Goal: Task Accomplishment & Management: Complete application form

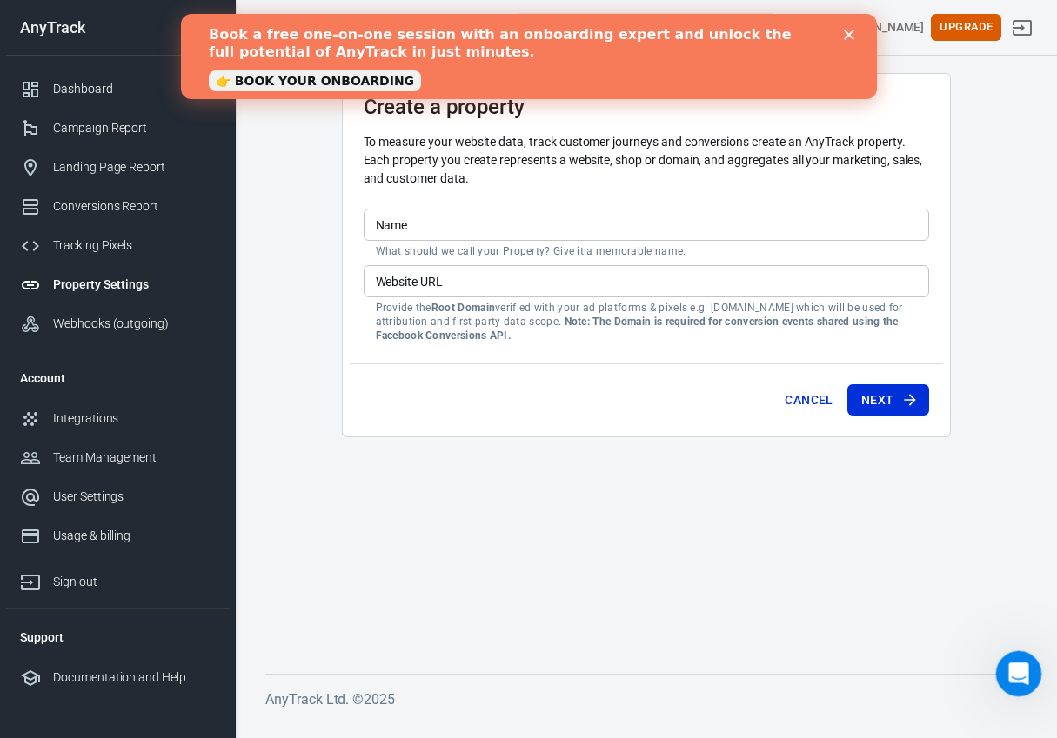
click at [1025, 664] on icon "Open Intercom Messenger" at bounding box center [1016, 672] width 29 height 29
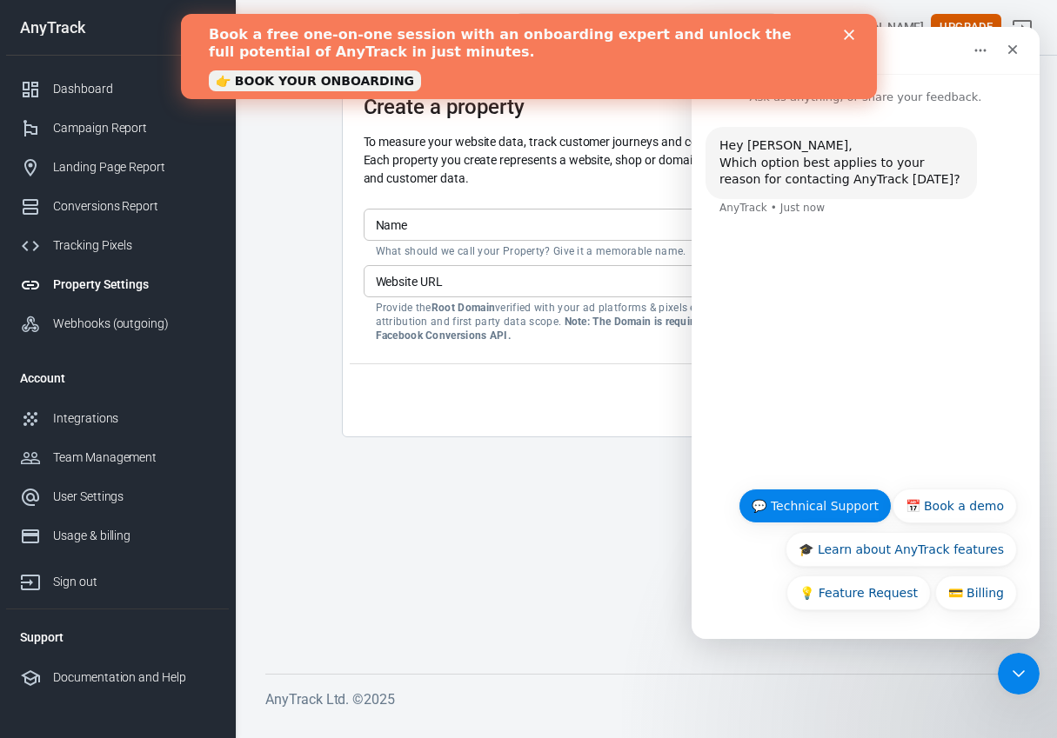
click at [826, 511] on button "💬 Technical Support" at bounding box center [814, 506] width 153 height 35
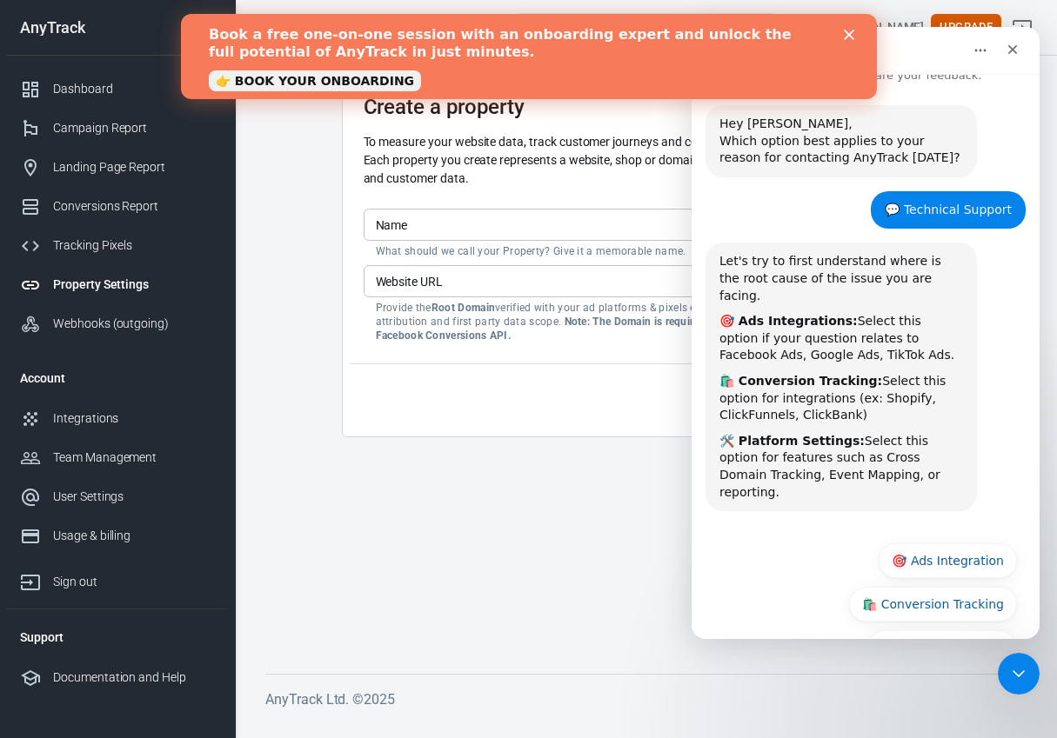
scroll to position [43, 0]
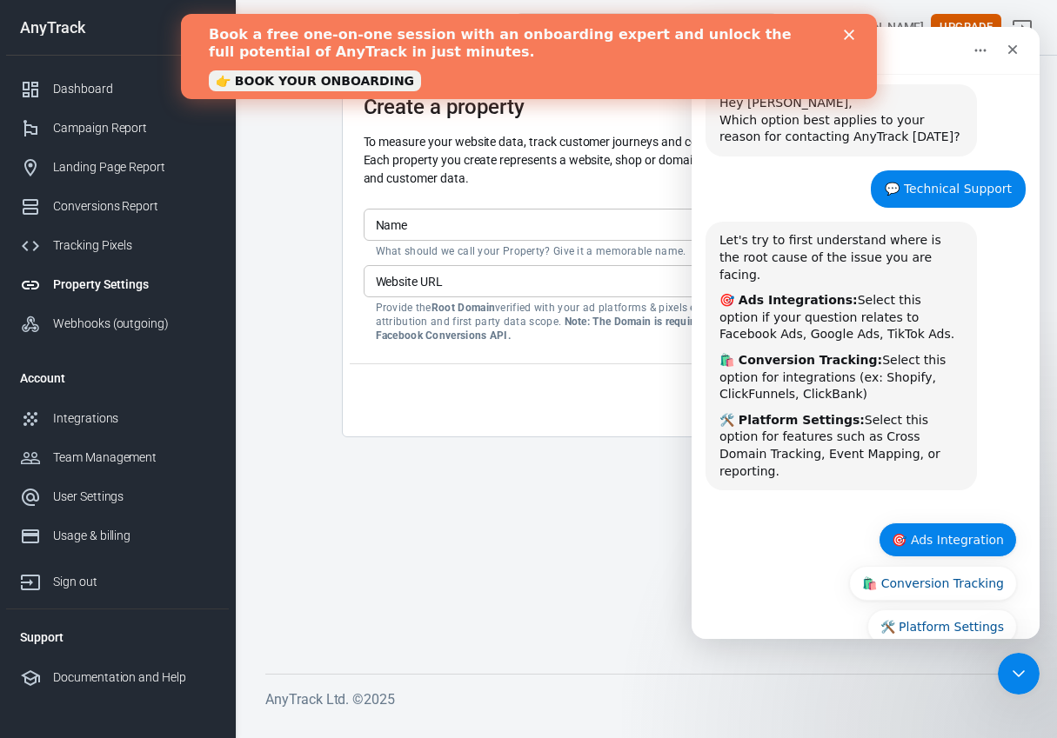
click at [942, 523] on button "🎯 Ads Integration" at bounding box center [948, 540] width 138 height 35
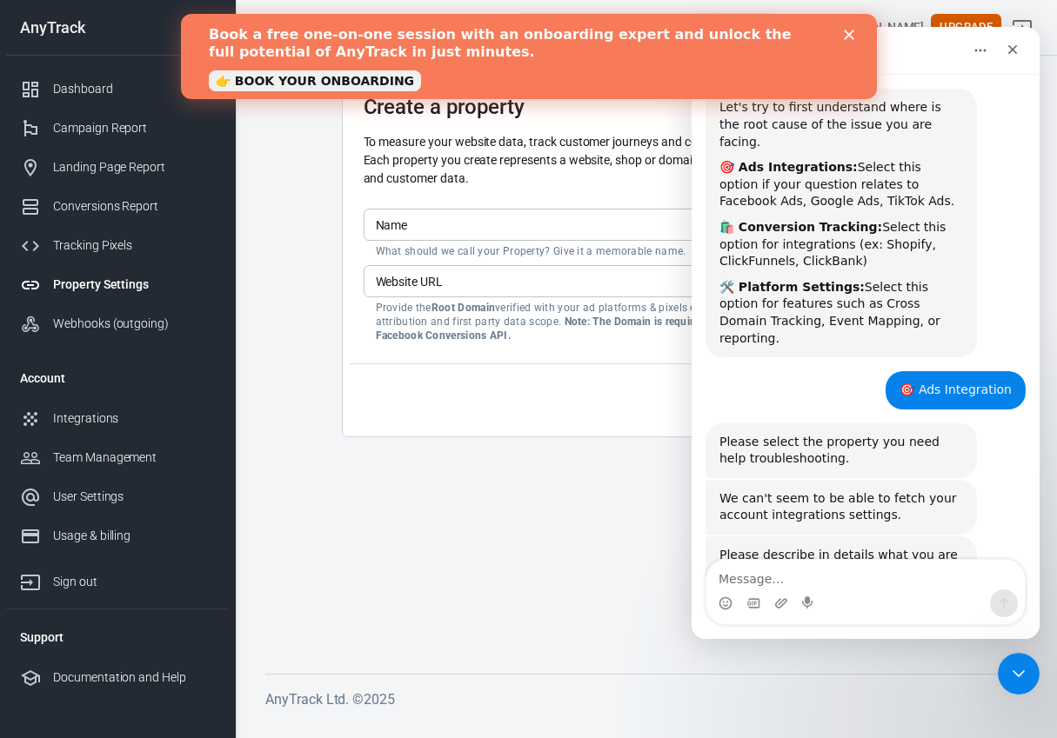
scroll to position [210, 0]
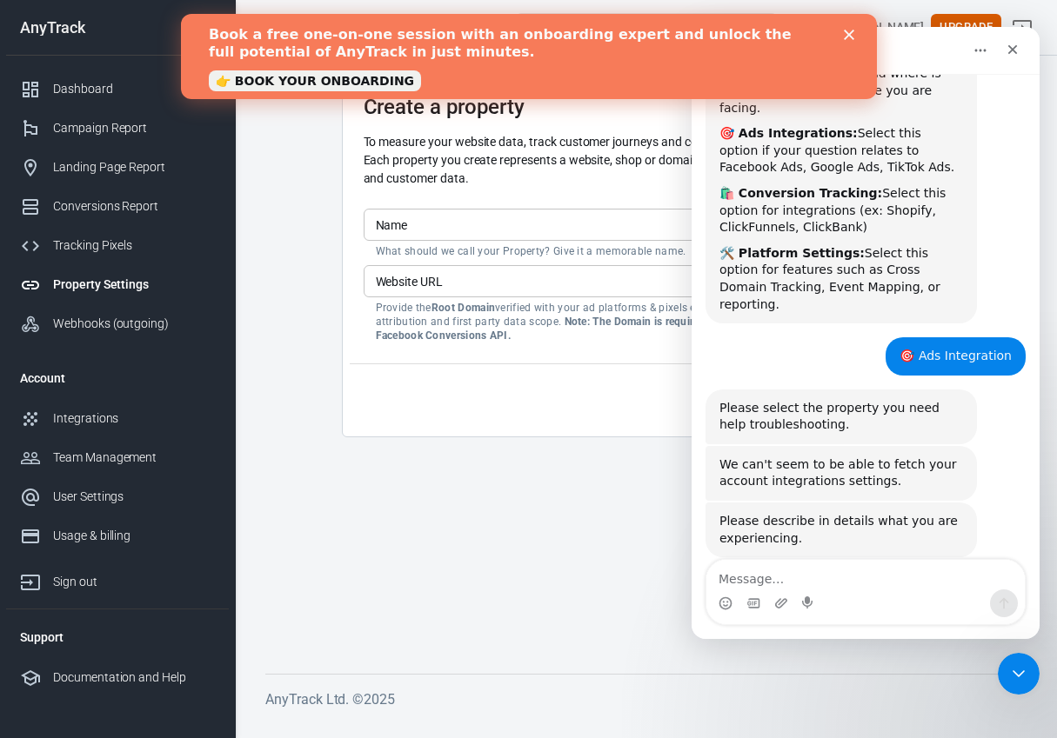
click at [866, 572] on textarea "Message…" at bounding box center [865, 575] width 318 height 30
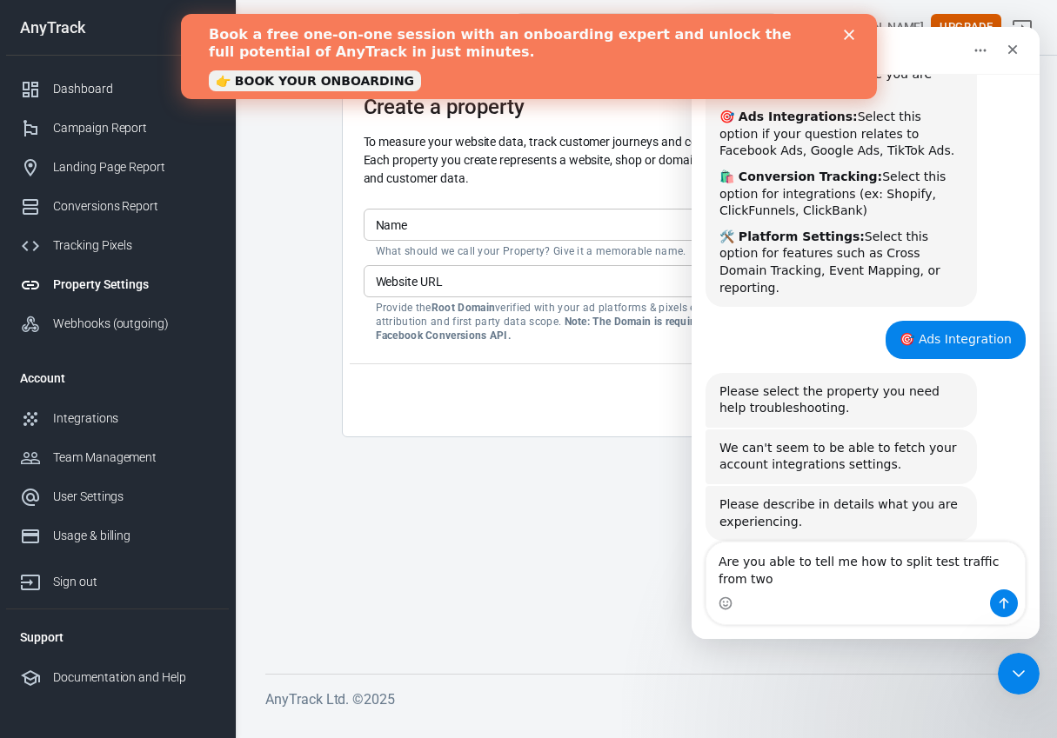
scroll to position [227, 0]
click at [992, 560] on textarea "Are you able to tell me how to split test traffic from two different [PERSON_NA…" at bounding box center [865, 566] width 318 height 47
type textarea "Are you able to tell me how to split test traffic for two different [PERSON_NAM…"
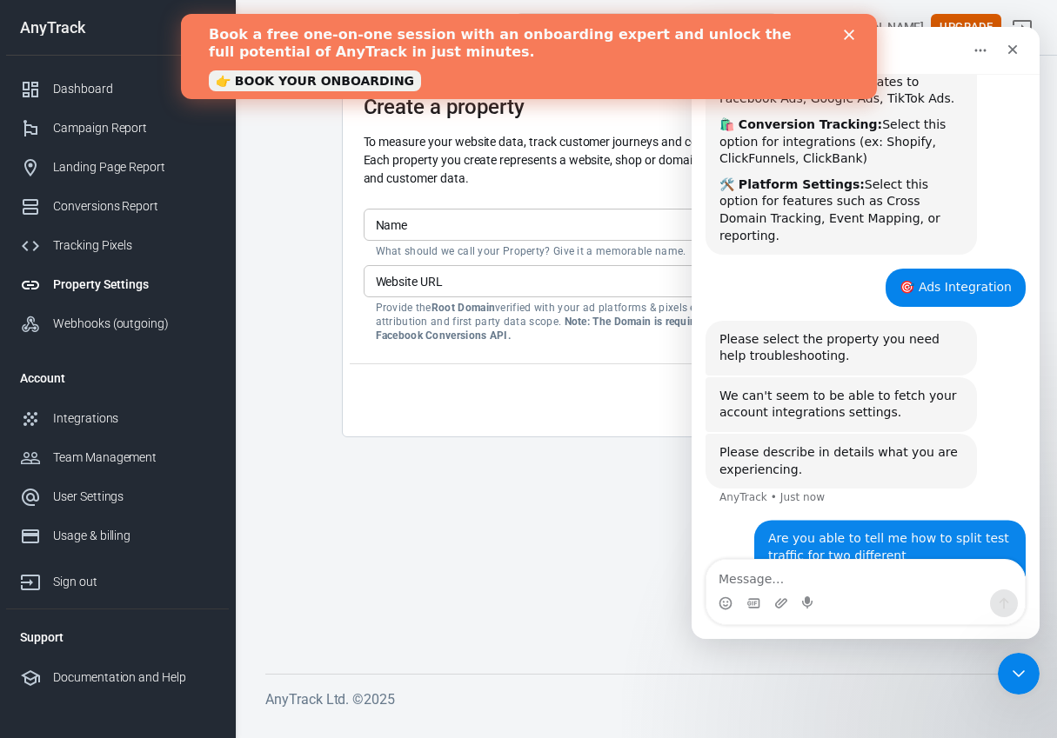
scroll to position [278, 0]
click at [596, 488] on main "Create a property To measure your website data, track customer journeys and con…" at bounding box center [645, 359] width 761 height 573
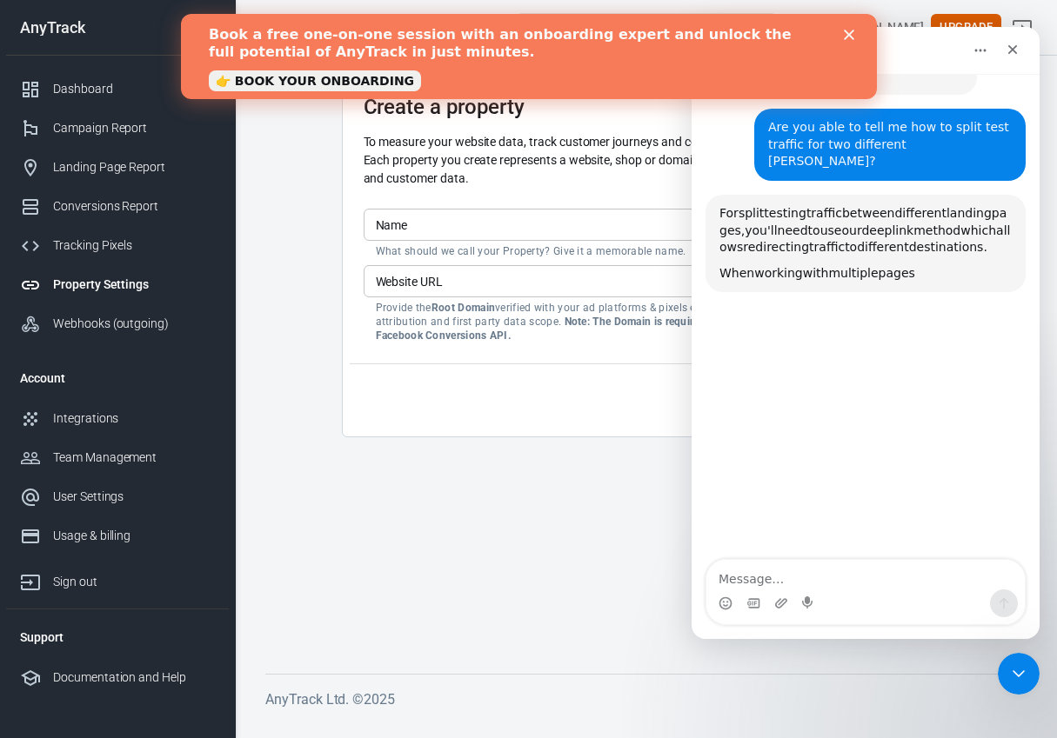
scroll to position [678, 0]
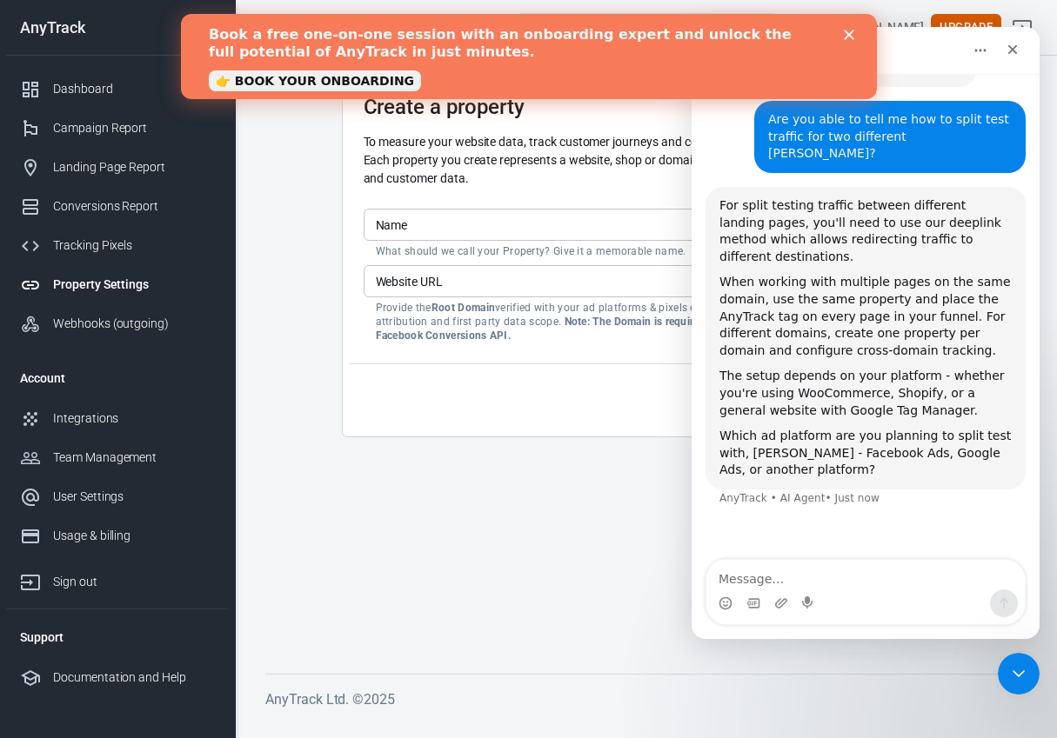
click at [845, 36] on icon "Close" at bounding box center [848, 35] width 10 height 10
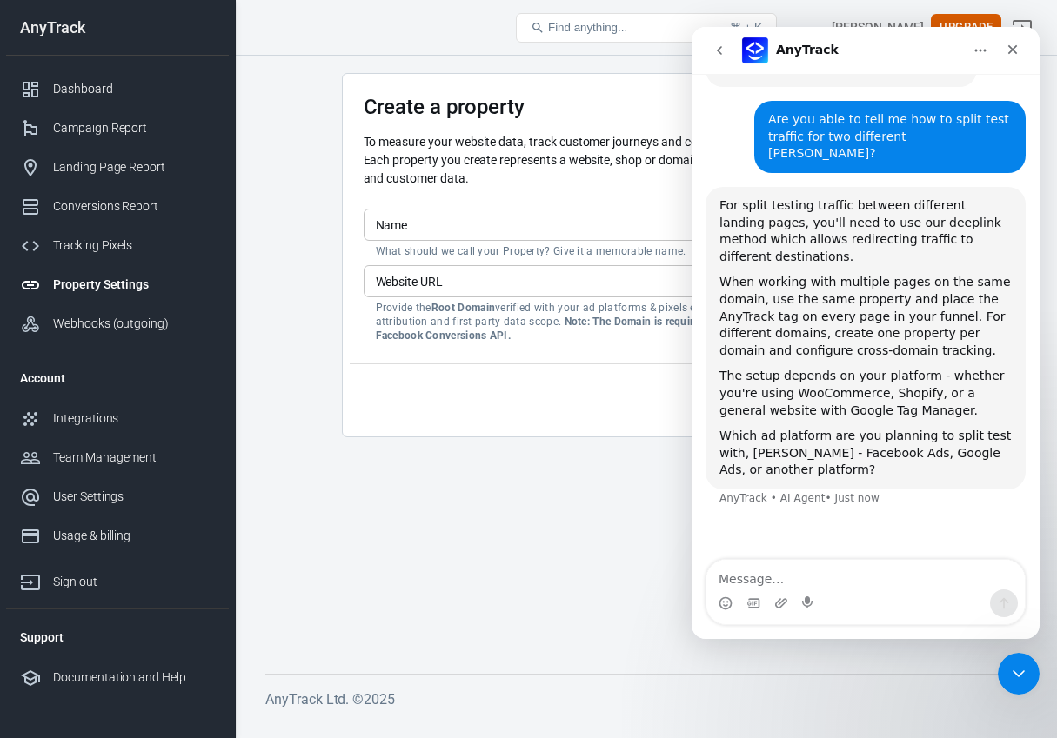
click at [470, 486] on main "Create a property To measure your website data, track customer journeys and con…" at bounding box center [645, 359] width 761 height 573
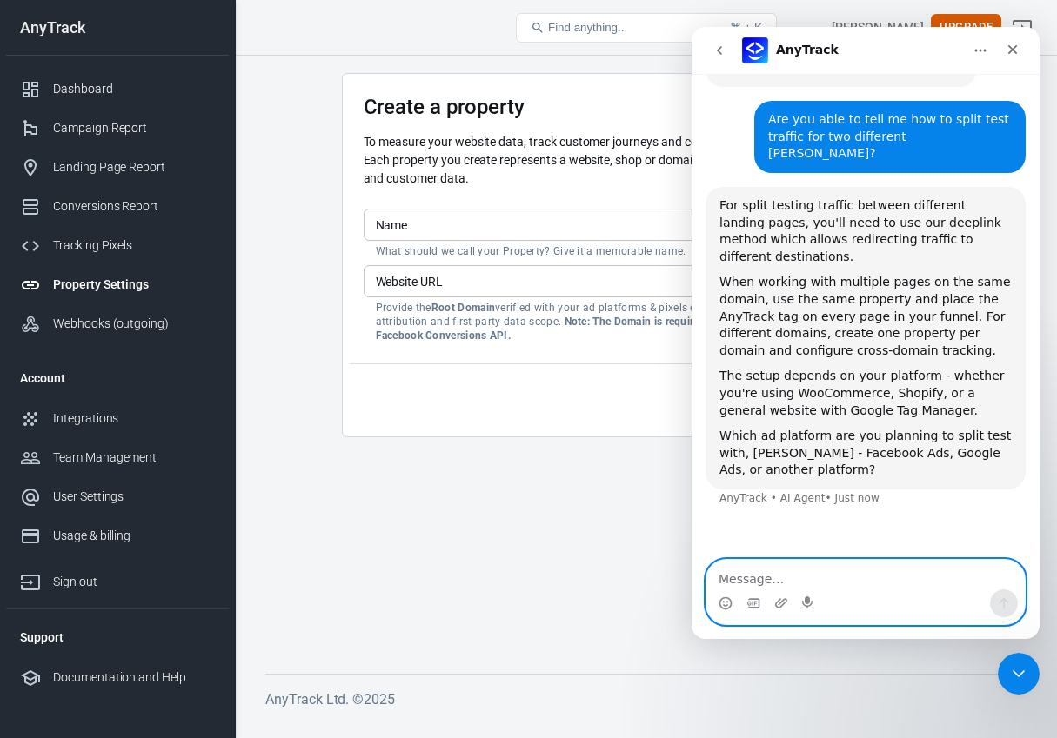
click at [819, 576] on textarea "Message…" at bounding box center [865, 575] width 318 height 30
type textarea "Facebook Ads"
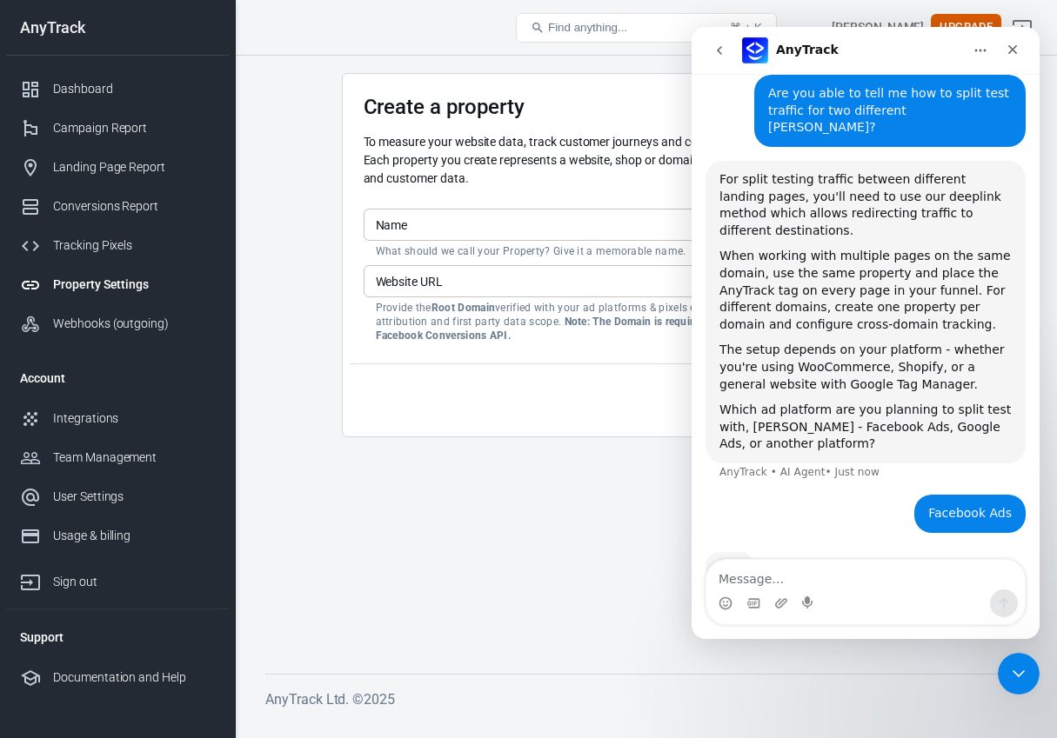
click at [825, 495] on div "Facebook Ads [PERSON_NAME] • Just now" at bounding box center [865, 524] width 320 height 59
click at [851, 495] on div "Facebook Ads [PERSON_NAME] • Just now" at bounding box center [865, 524] width 320 height 59
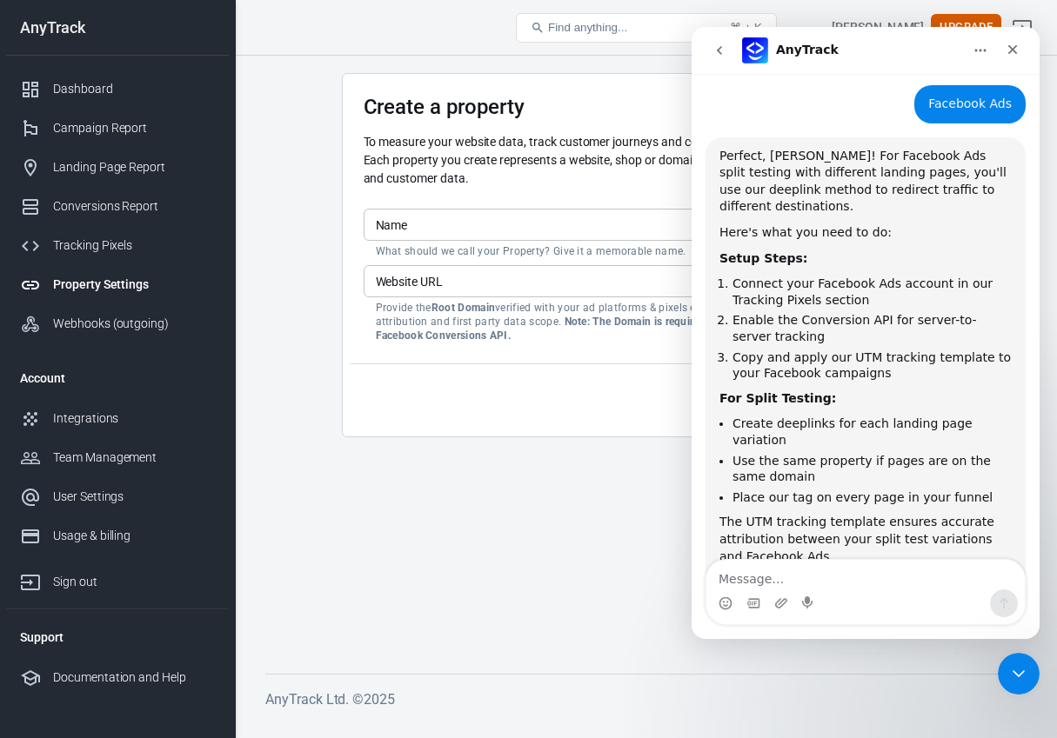
scroll to position [1109, 0]
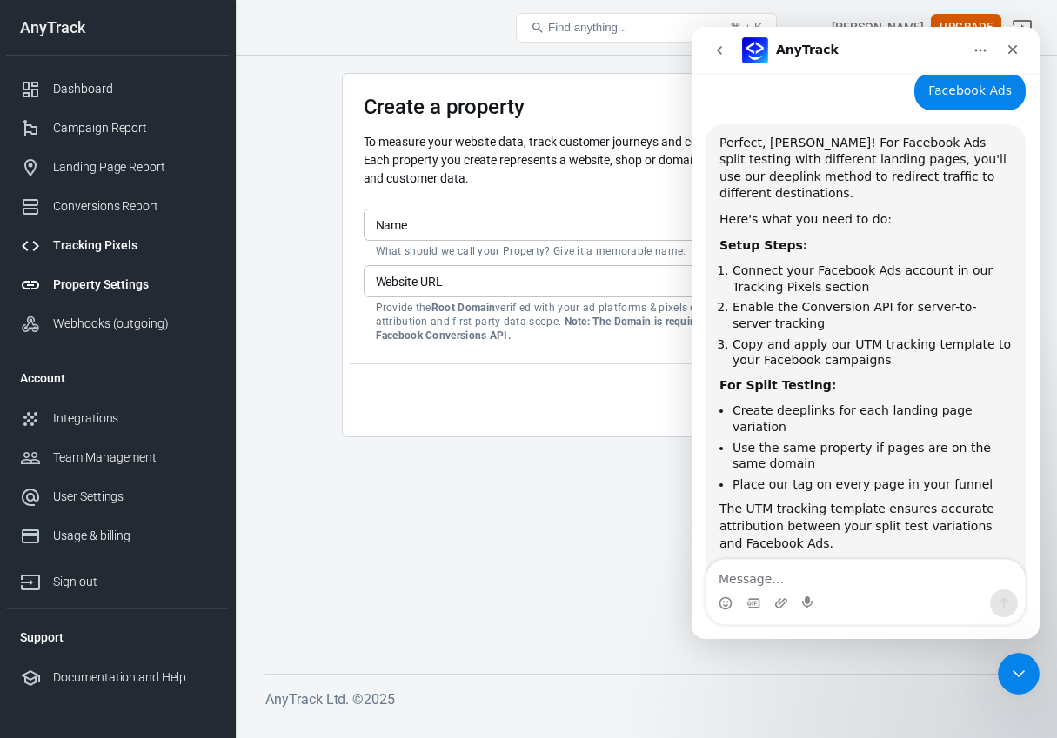
click at [99, 251] on div "Tracking Pixels" at bounding box center [134, 246] width 162 height 18
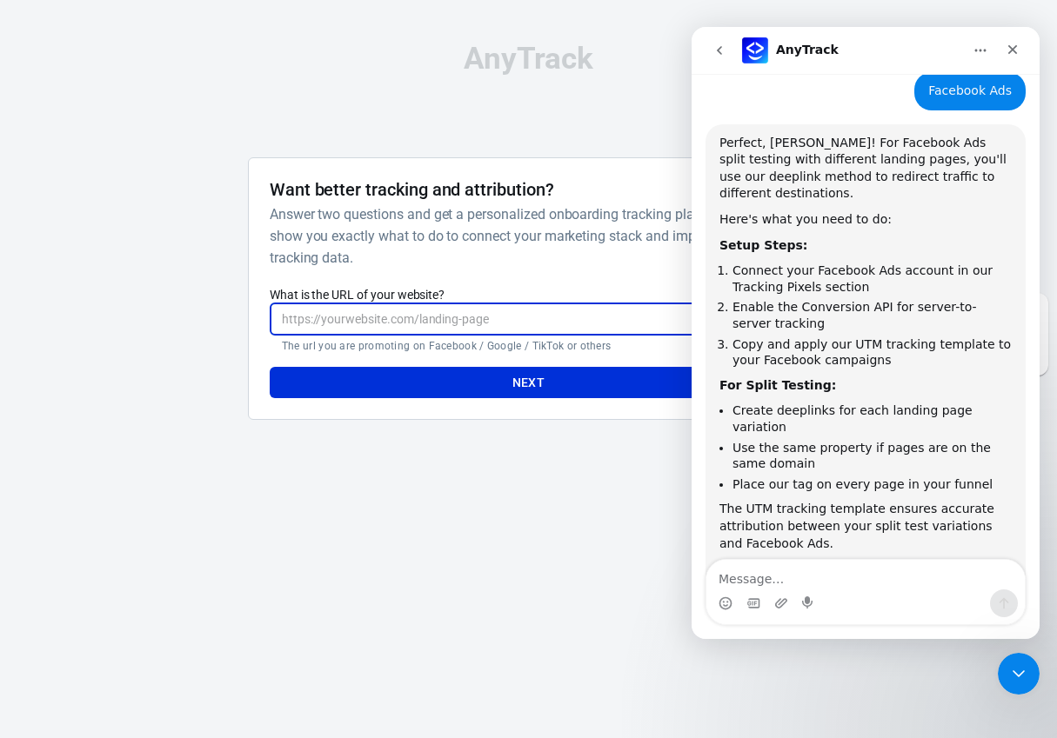
click at [469, 315] on input "What is the URL of your website?" at bounding box center [529, 320] width 518 height 32
click at [157, 340] on div at bounding box center [164, 295] width 140 height 277
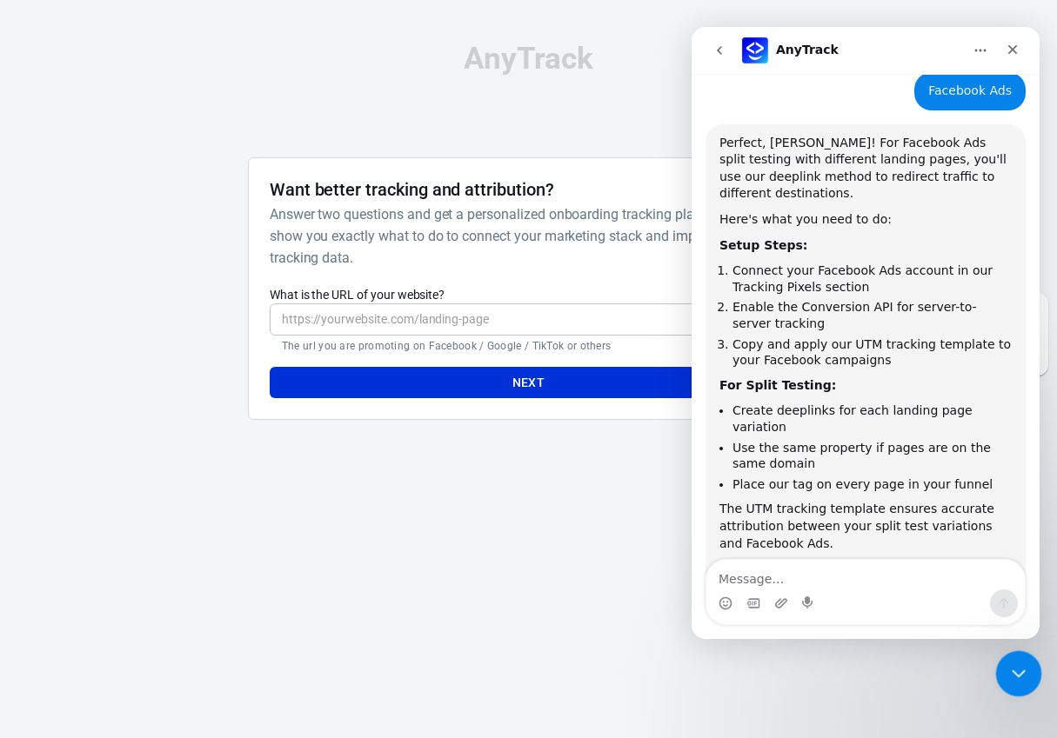
click at [1015, 674] on icon "Close Intercom Messenger" at bounding box center [1016, 671] width 12 height 7
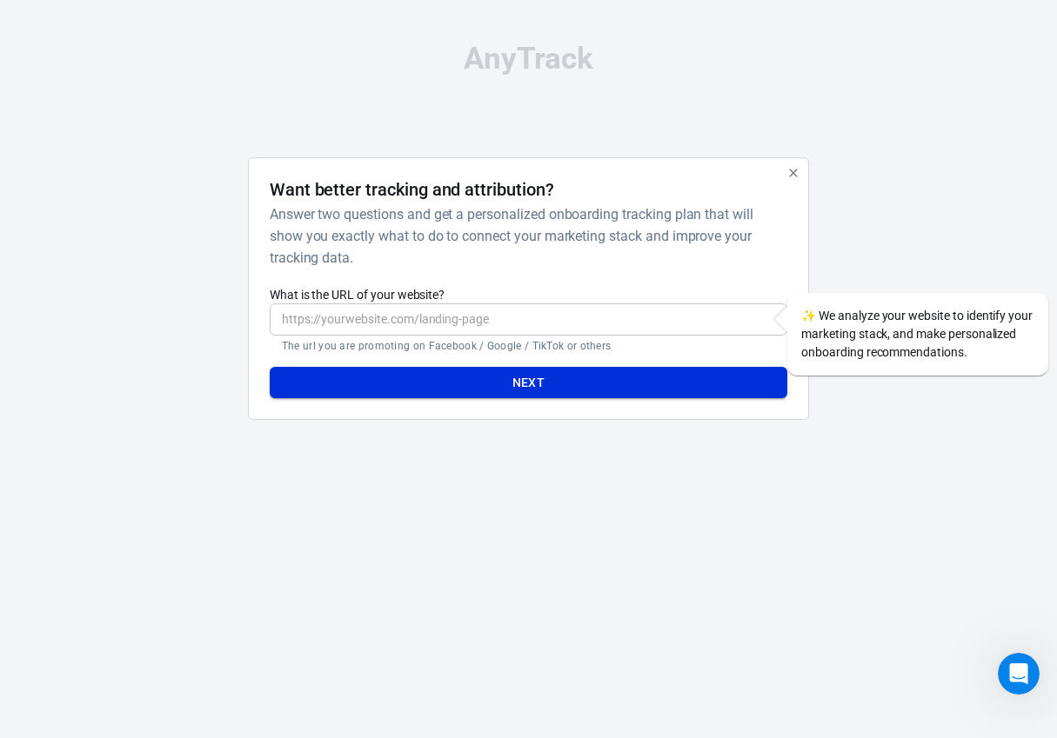
scroll to position [1109, 0]
click at [493, 315] on input "What is the URL of your website?" at bounding box center [529, 320] width 518 height 32
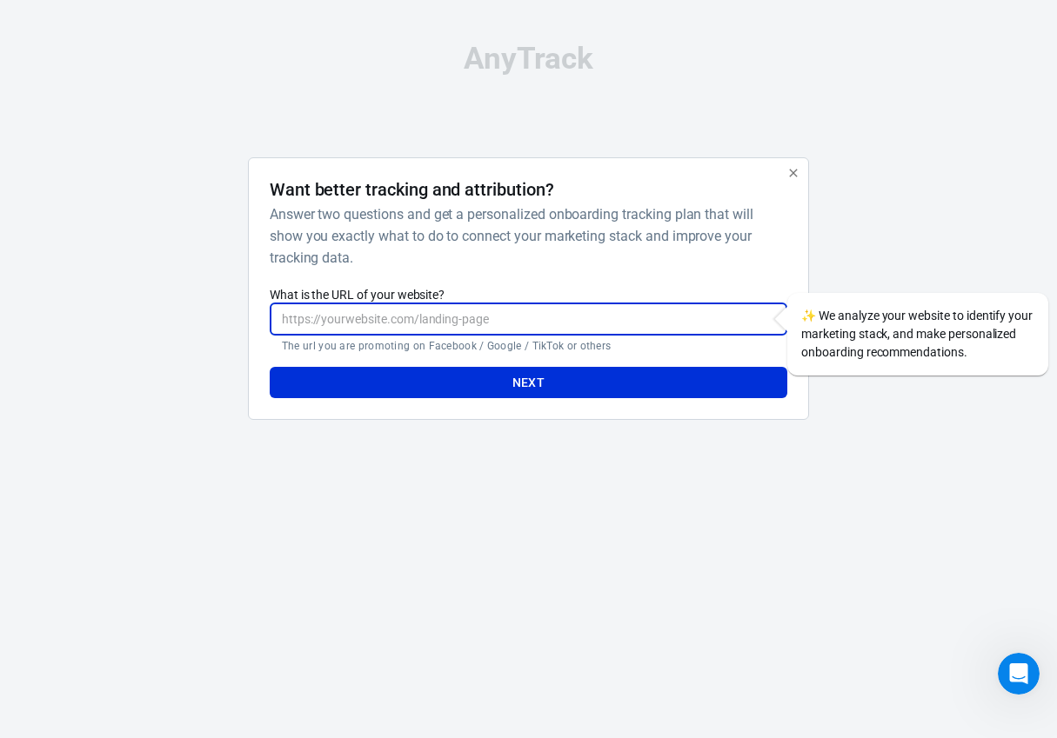
click at [523, 478] on html "AnyTrack Want better tracking and attribution? Answer two questions and get a p…" at bounding box center [528, 239] width 1057 height 478
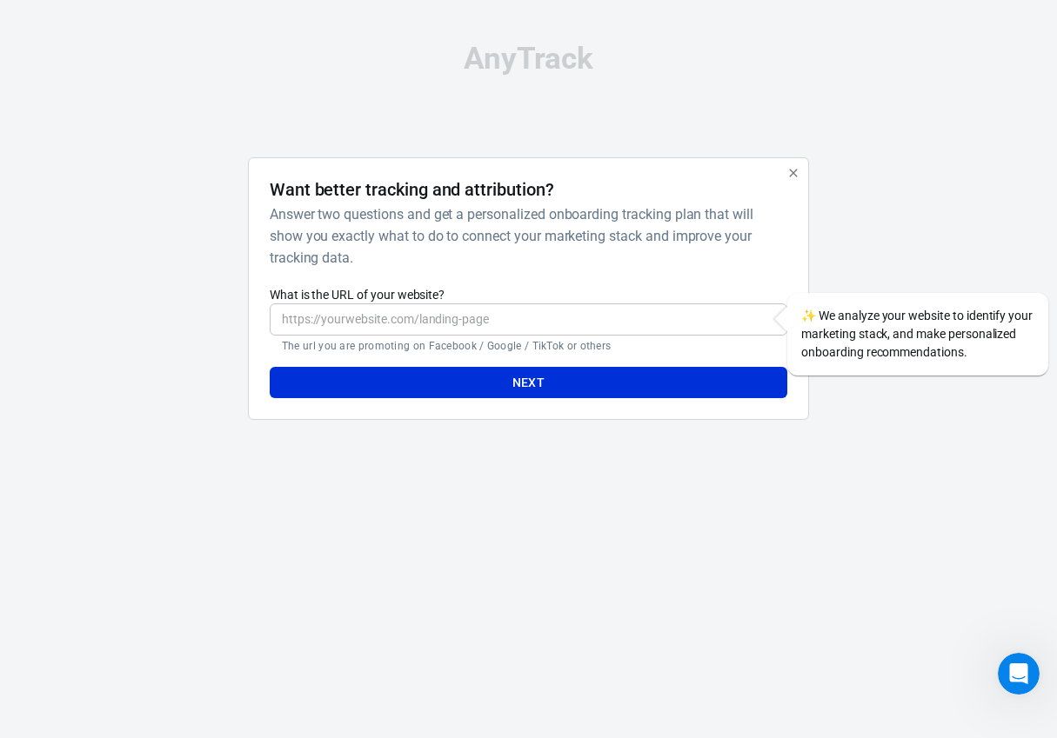
click at [794, 175] on icon "button" at bounding box center [793, 173] width 14 height 14
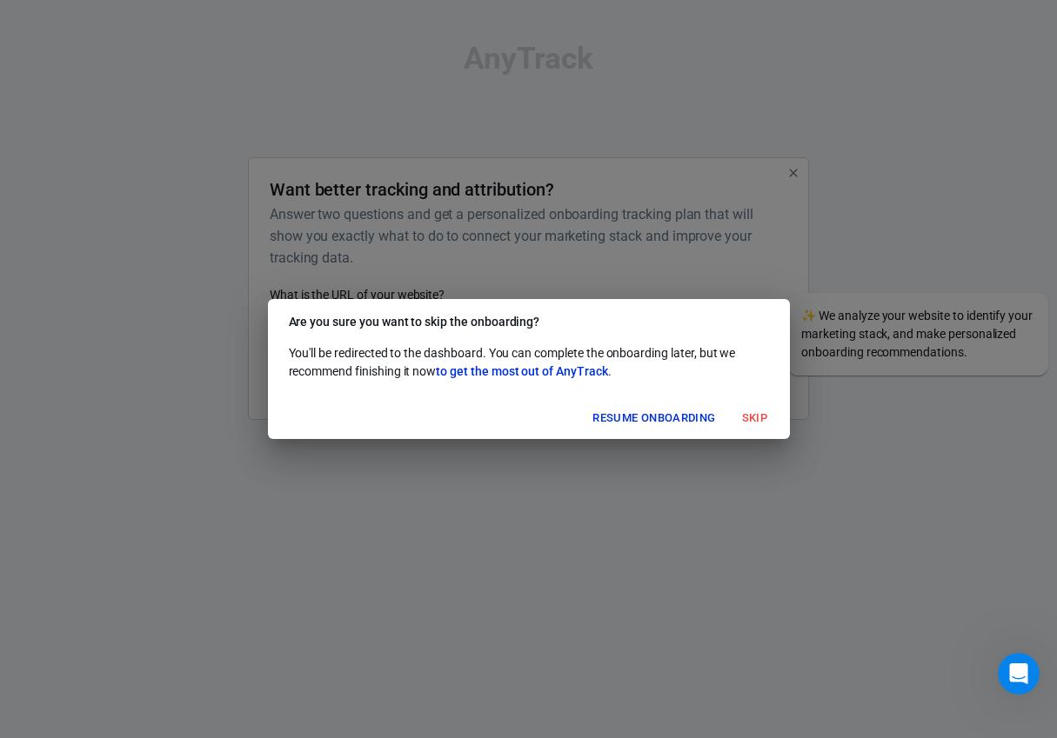
click at [685, 417] on button "Resume onboarding" at bounding box center [653, 418] width 131 height 27
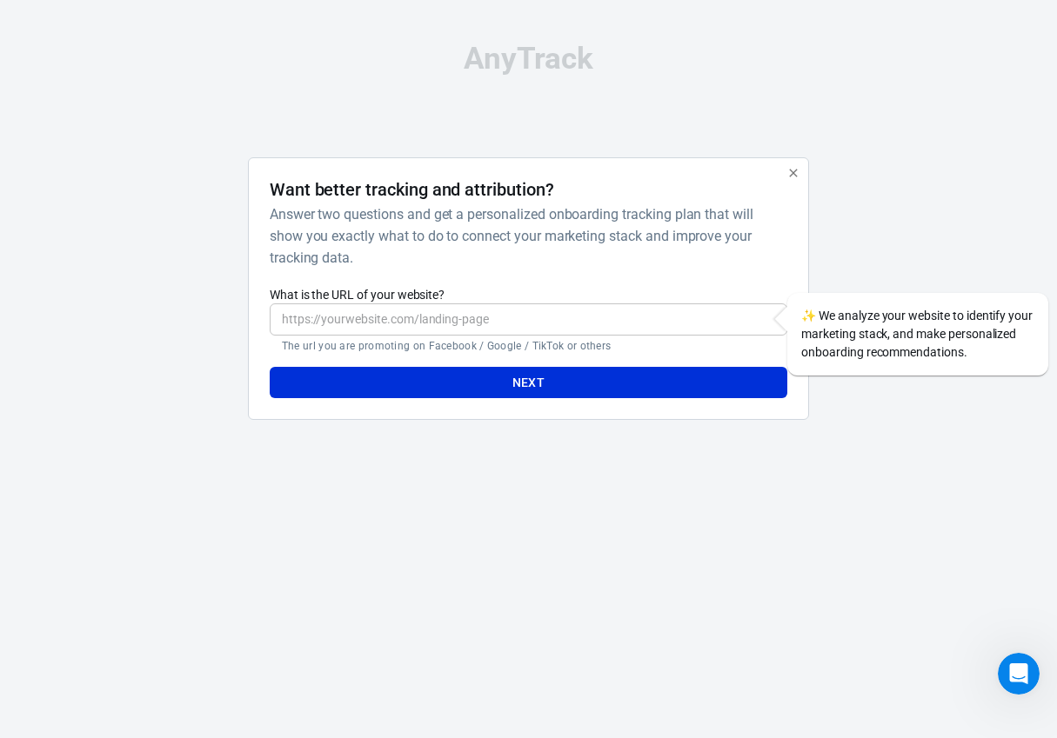
click at [531, 478] on html "AnyTrack Want better tracking and attribution? Answer two questions and get a p…" at bounding box center [528, 239] width 1057 height 478
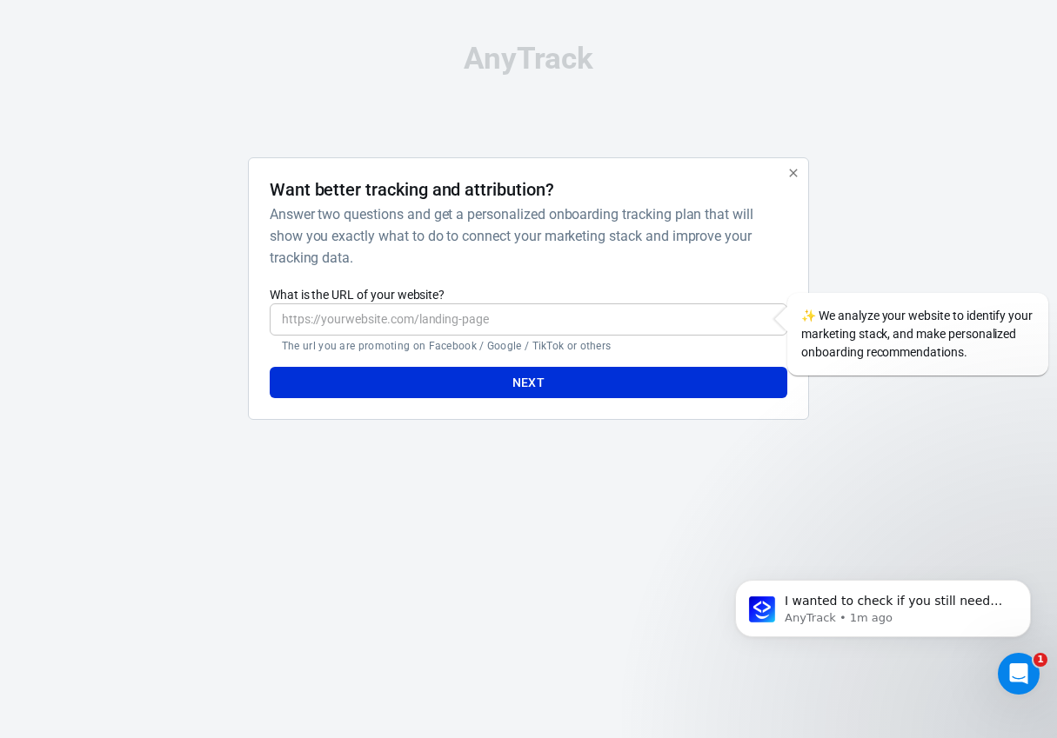
scroll to position [1268, 0]
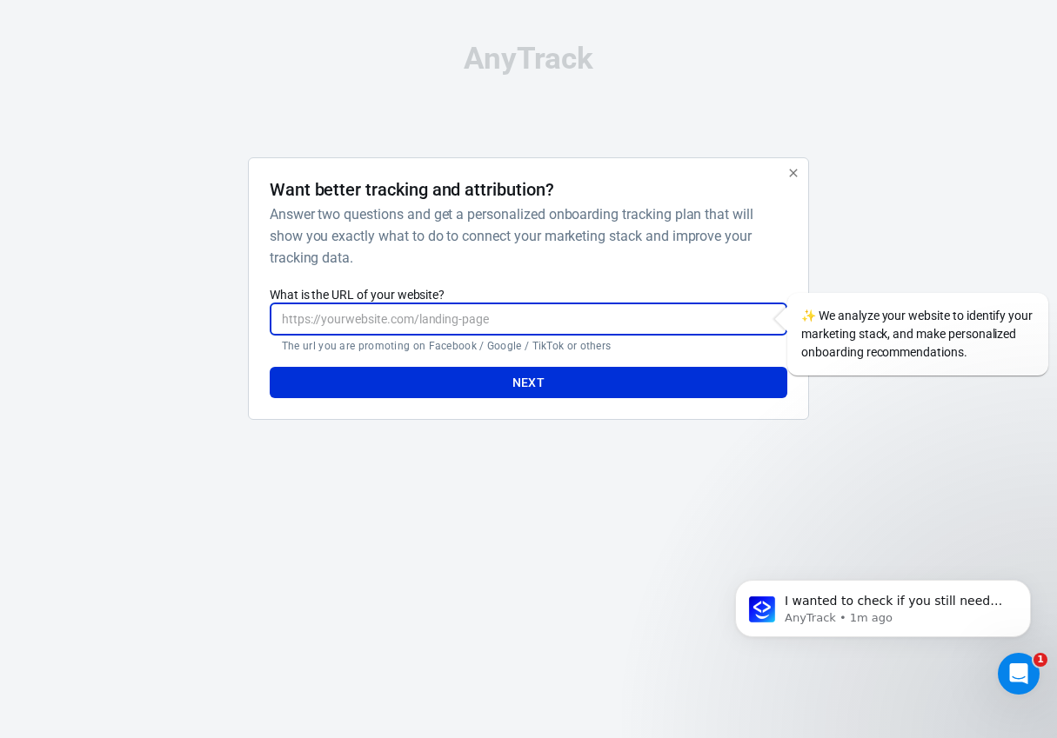
click at [525, 313] on input "What is the URL of your website?" at bounding box center [529, 320] width 518 height 32
paste input "[URL][DOMAIN_NAME]"
type input "[URL][DOMAIN_NAME]"
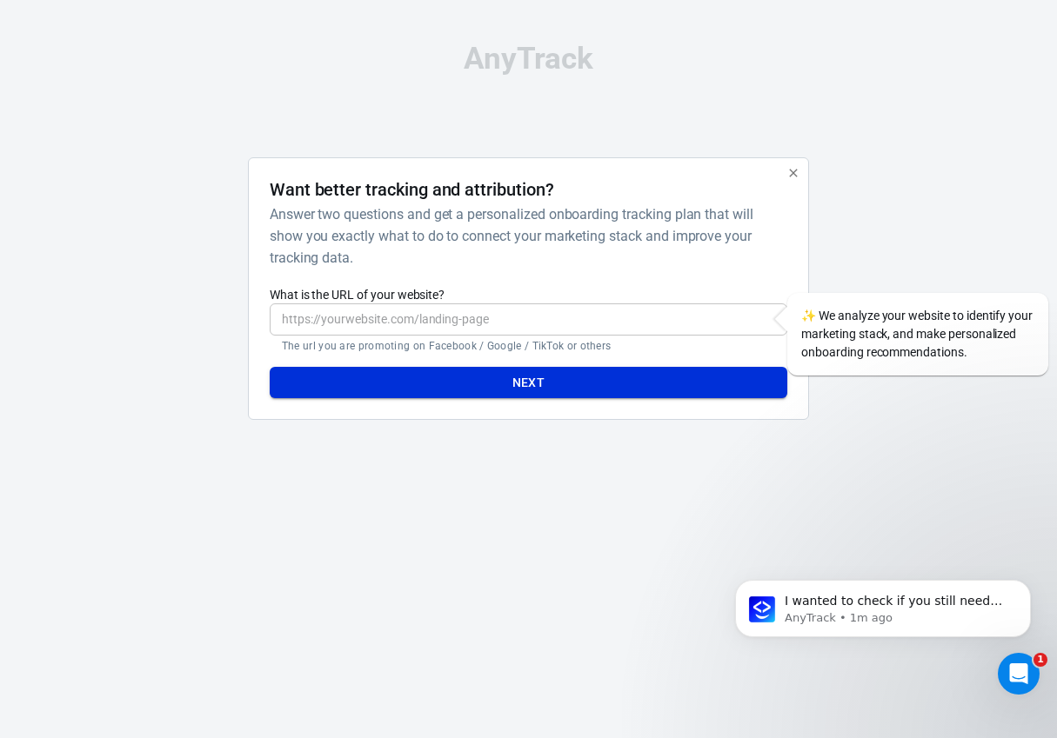
click at [546, 371] on button "Next" at bounding box center [529, 383] width 518 height 32
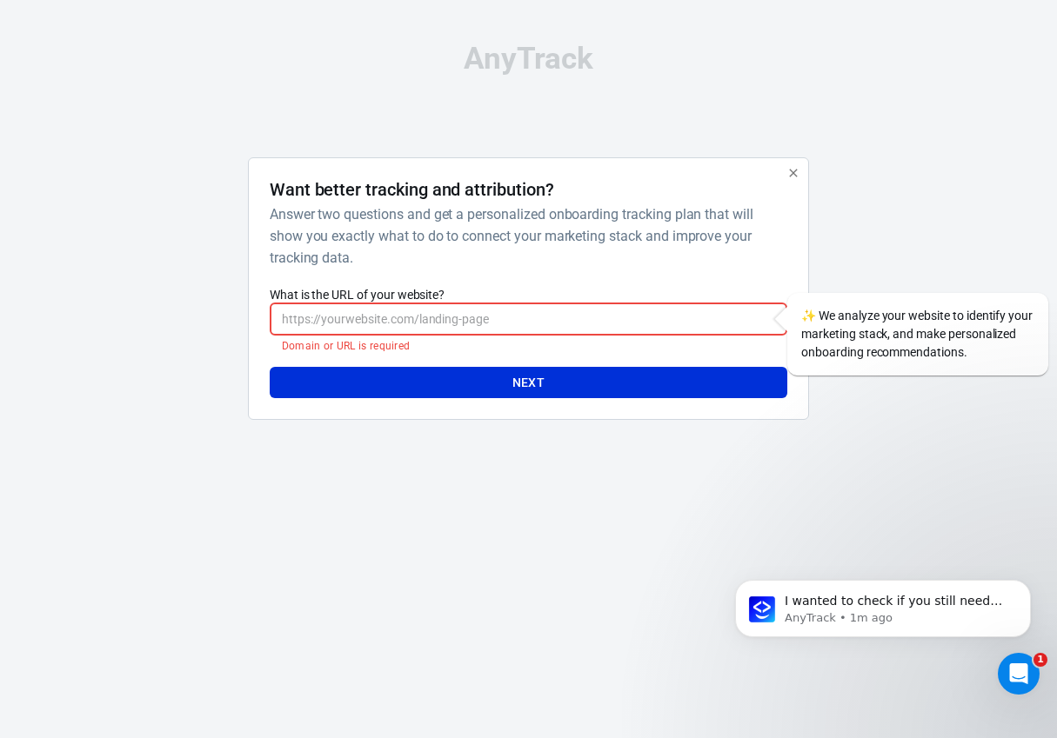
paste input "[URL][DOMAIN_NAME]"
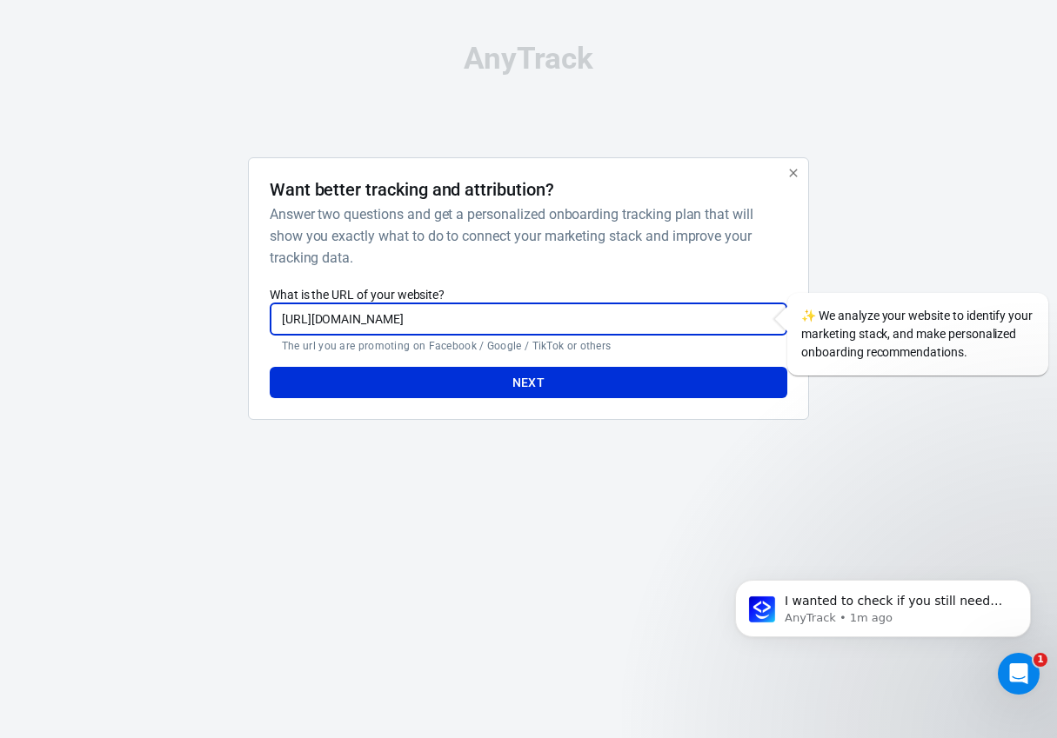
scroll to position [0, 160]
type input "[URL][DOMAIN_NAME]"
click at [461, 391] on button "Next" at bounding box center [529, 383] width 518 height 32
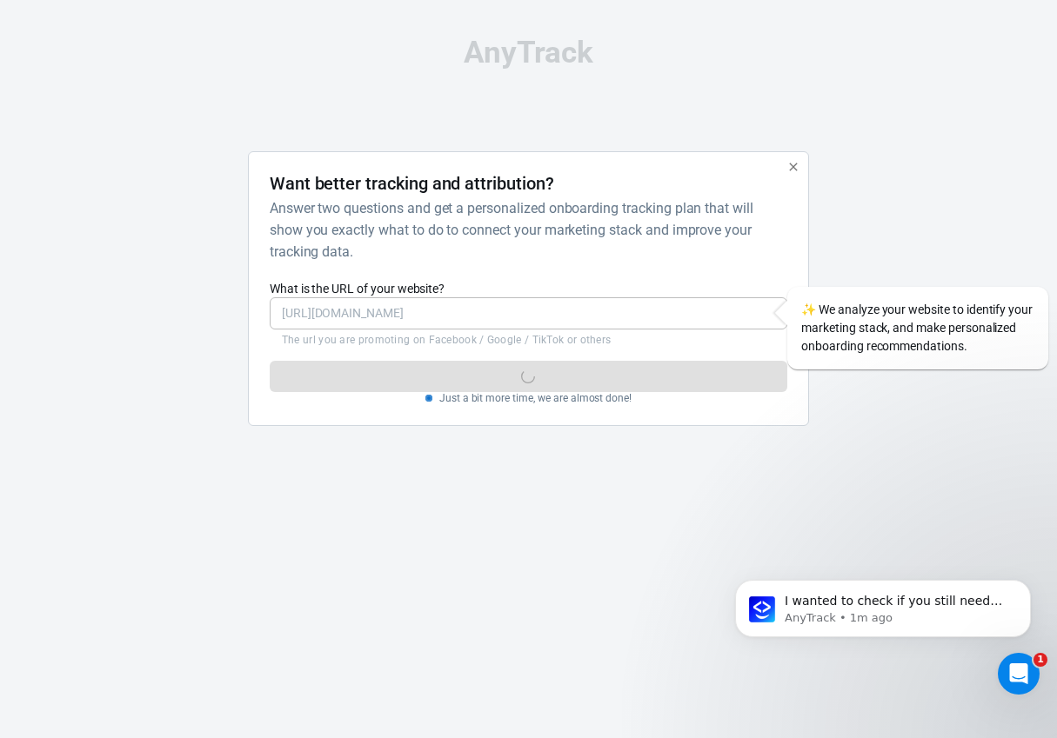
click at [201, 319] on div at bounding box center [164, 296] width 140 height 290
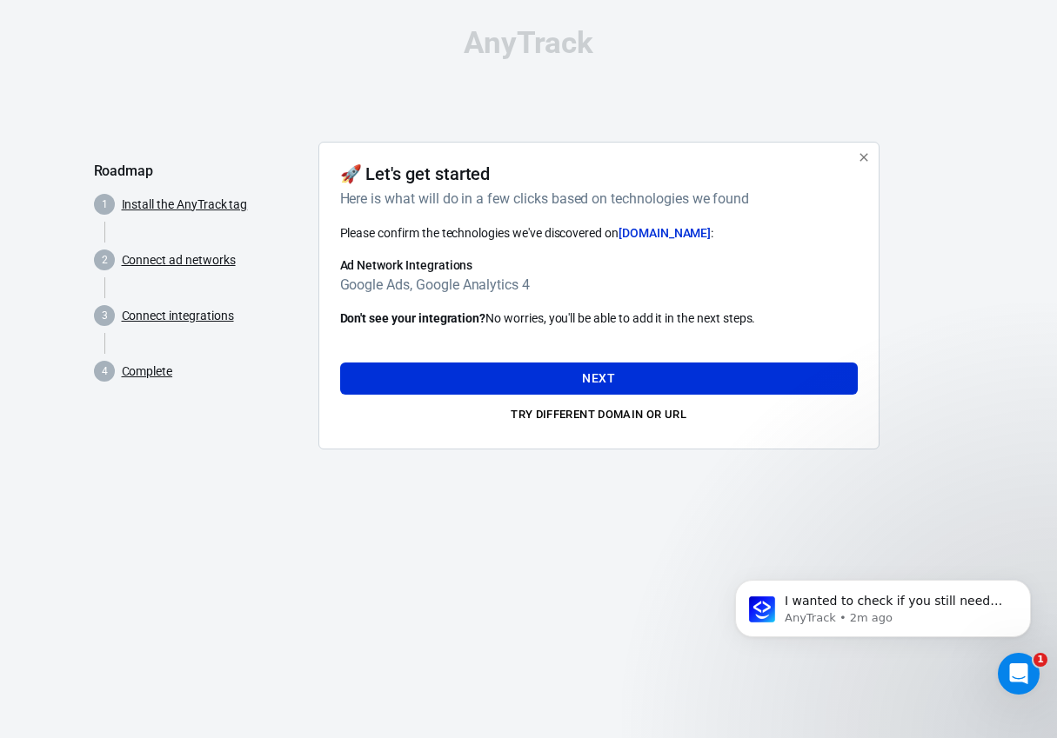
click at [438, 281] on h6 "Google Ads, Google Analytics 4" at bounding box center [599, 285] width 518 height 22
click at [500, 386] on button "Next" at bounding box center [599, 379] width 518 height 32
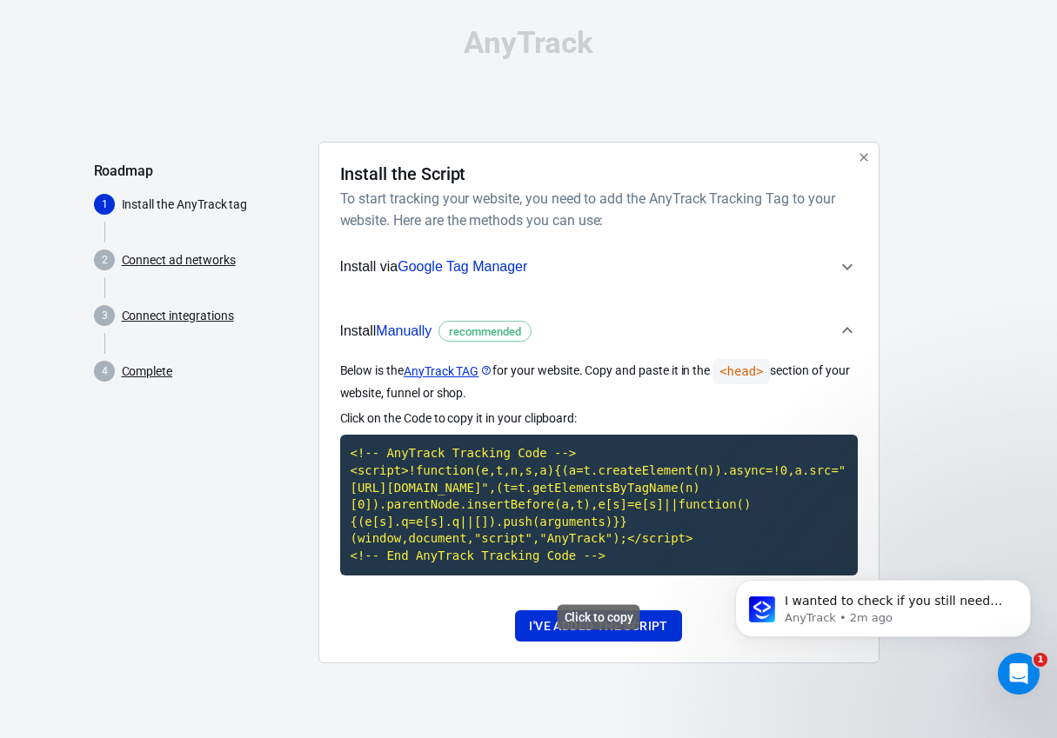
scroll to position [1313, 0]
click at [305, 439] on div "Roadmap 1 Install the AnyTrack tag 2 Connect ad networks 3 Connect integrations…" at bounding box center [529, 410] width 870 height 536
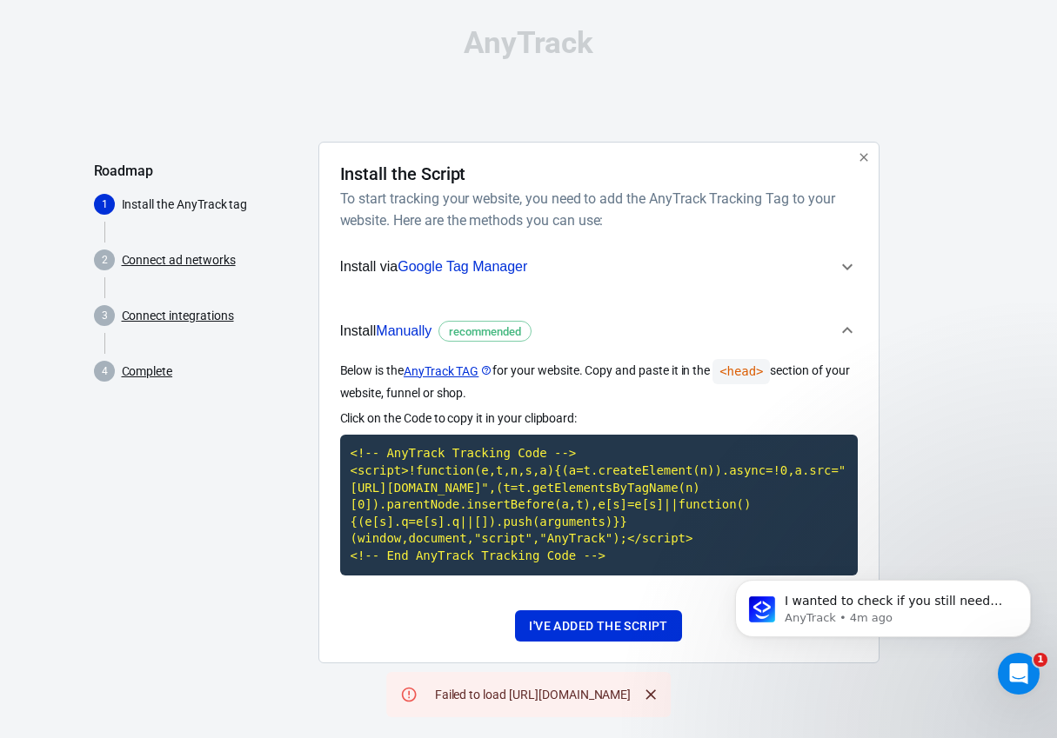
scroll to position [1268, 0]
click at [213, 449] on div "Roadmap 1 Install the AnyTrack tag 2 Connect ad networks 3 Connect integrations…" at bounding box center [199, 410] width 210 height 536
click at [129, 460] on div "Roadmap 1 Install the AnyTrack tag 2 Connect ad networks 3 Connect integrations…" at bounding box center [199, 410] width 210 height 536
